Goal: Navigation & Orientation: Find specific page/section

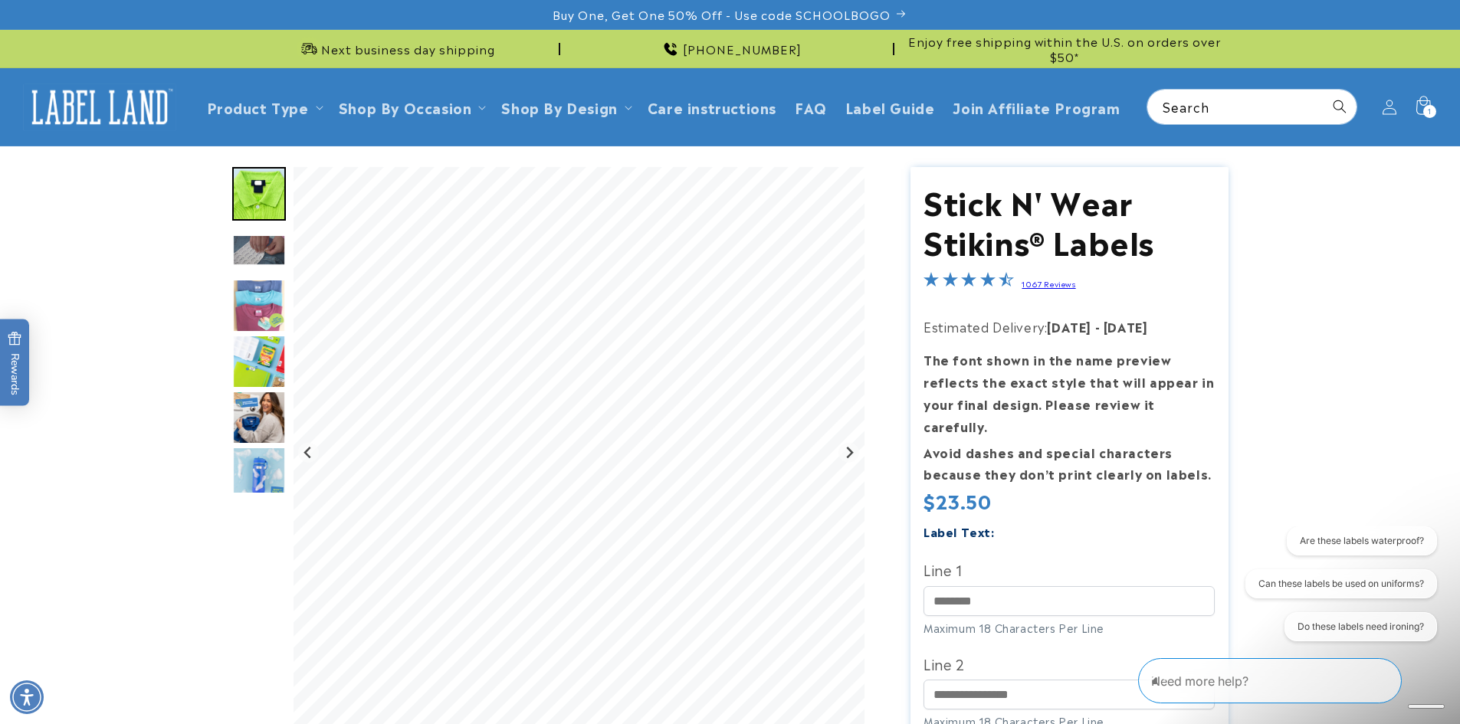
click at [320, 48] on img "Announcement" at bounding box center [309, 49] width 25 height 25
drag, startPoint x: 325, startPoint y: 47, endPoint x: 494, endPoint y: 51, distance: 169.5
click at [494, 51] on div "Next business day shipping" at bounding box center [396, 49] width 328 height 38
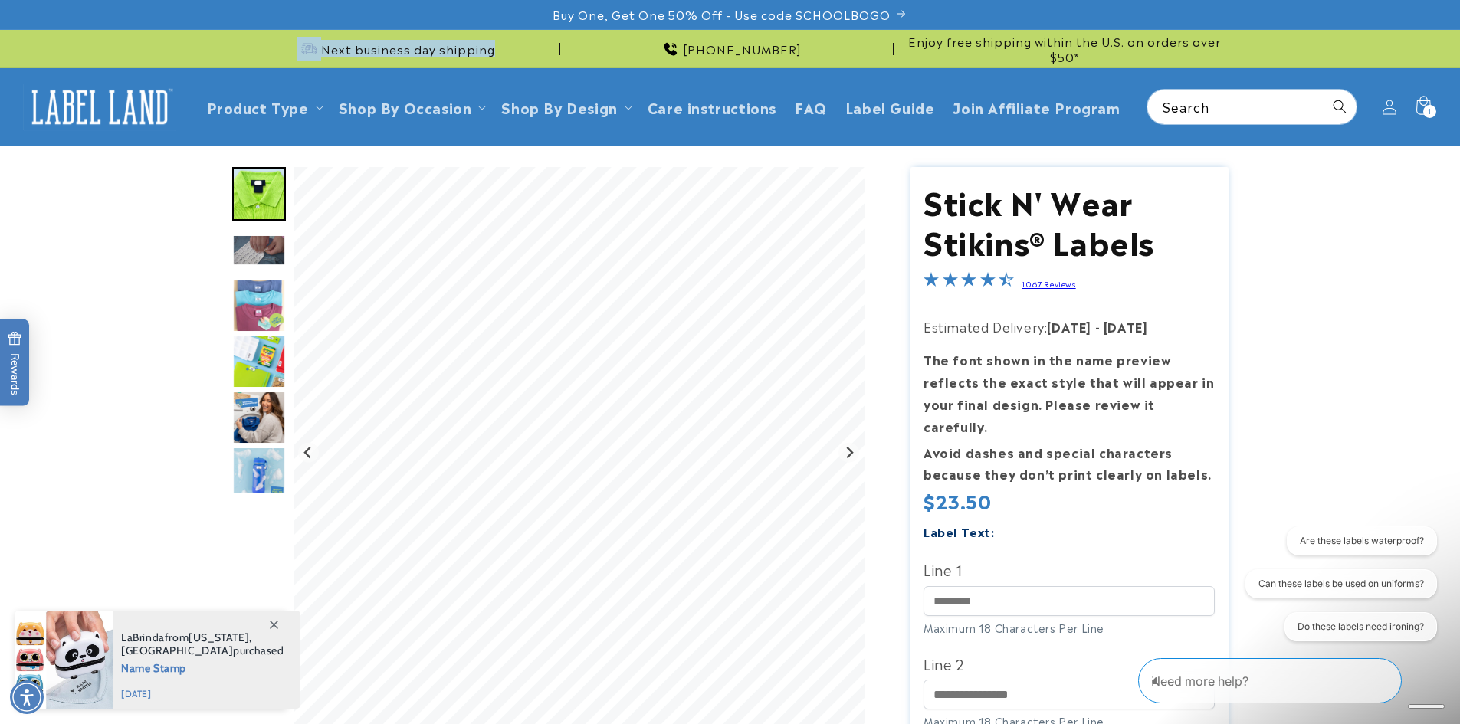
drag, startPoint x: 494, startPoint y: 51, endPoint x: 297, endPoint y: 61, distance: 198.1
click at [297, 61] on div "Next business day shipping" at bounding box center [396, 49] width 328 height 38
click at [302, 51] on img "Announcement" at bounding box center [309, 49] width 25 height 25
click at [336, 87] on header "Product Type Product Type Clothing Labels Clothing Stamps Logo Decals Multi-Use…" at bounding box center [730, 106] width 1460 height 77
